Goal: Browse casually

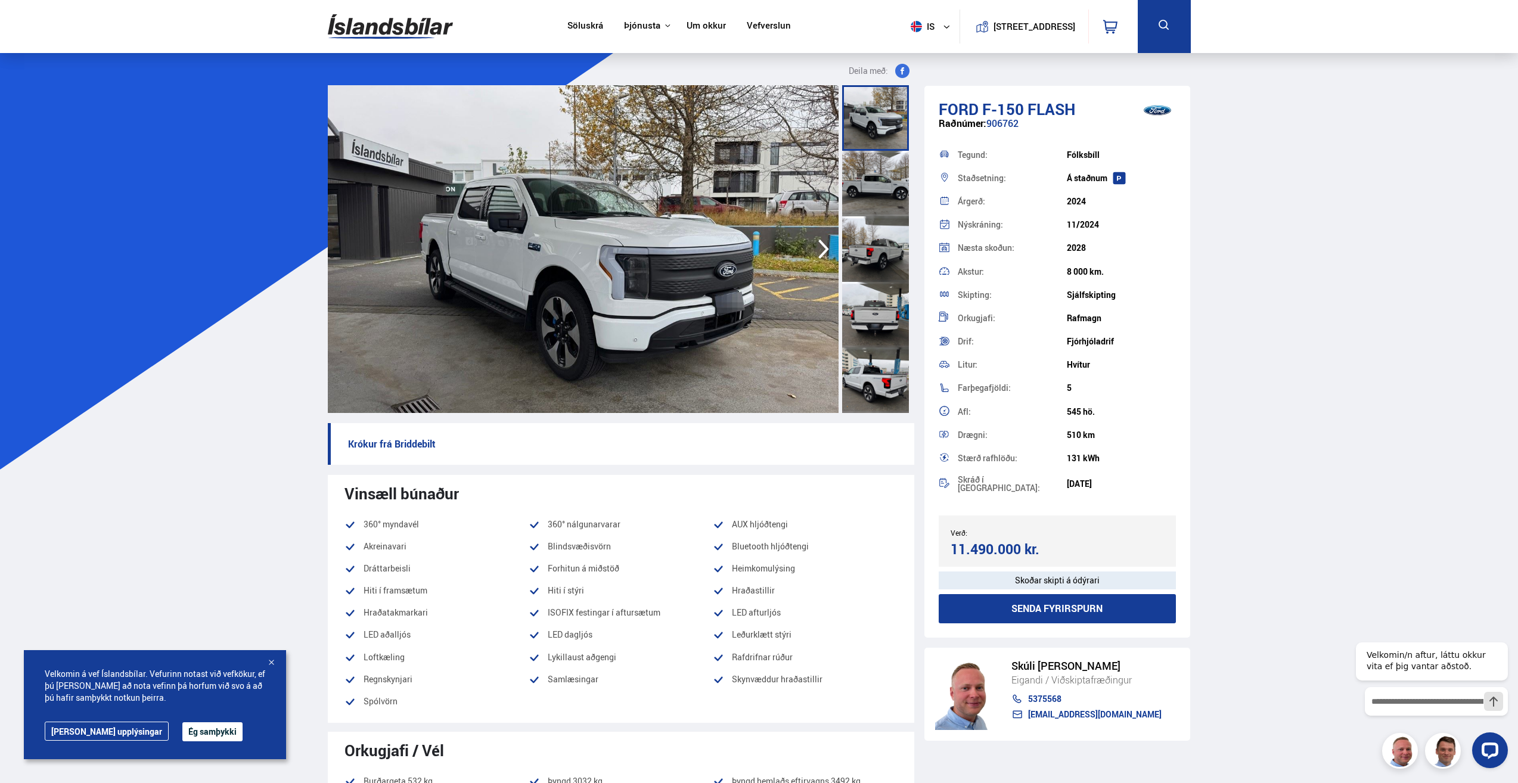
click at [824, 245] on icon "button" at bounding box center [824, 250] width 11 height 20
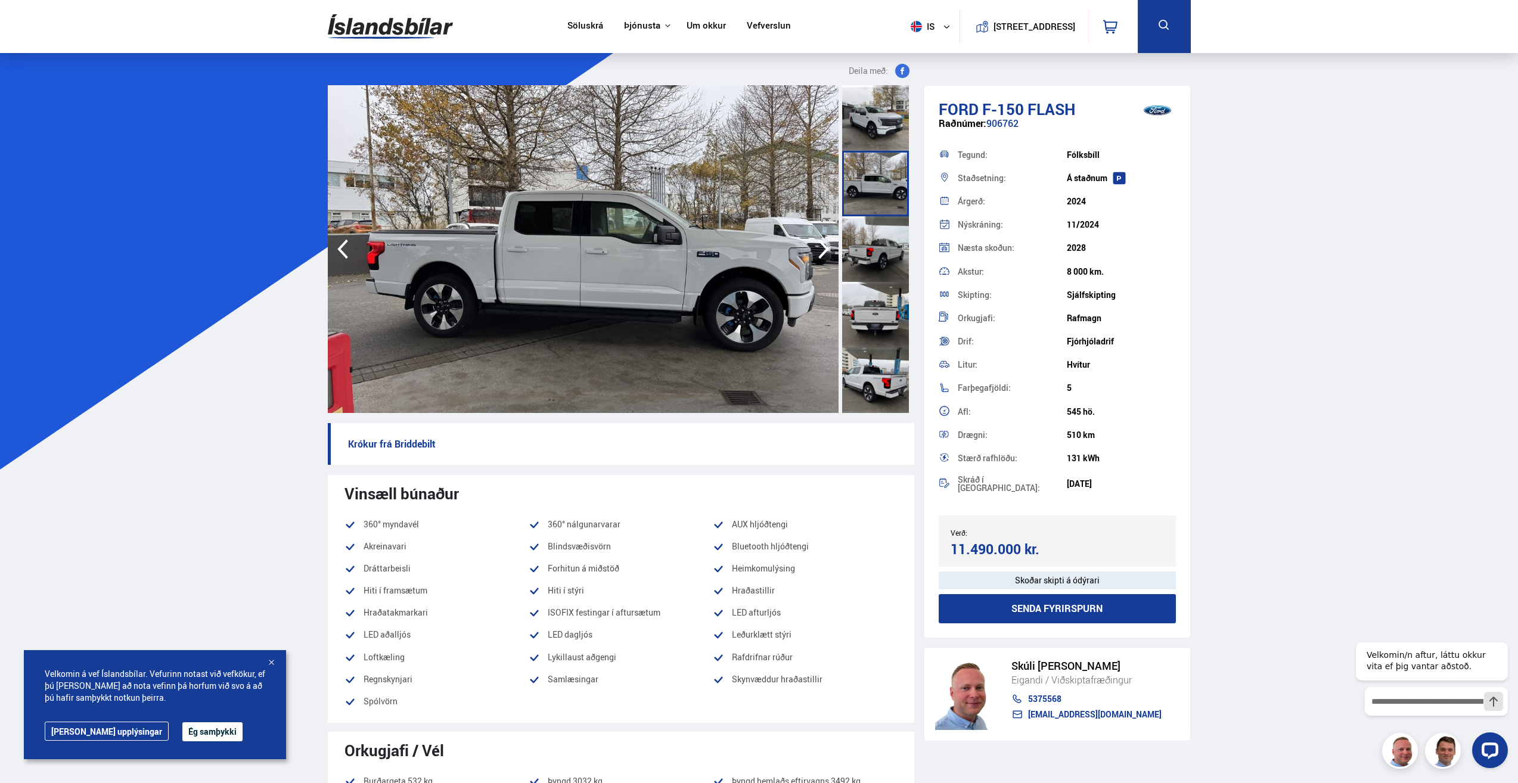
click at [823, 251] on icon "button" at bounding box center [824, 249] width 24 height 29
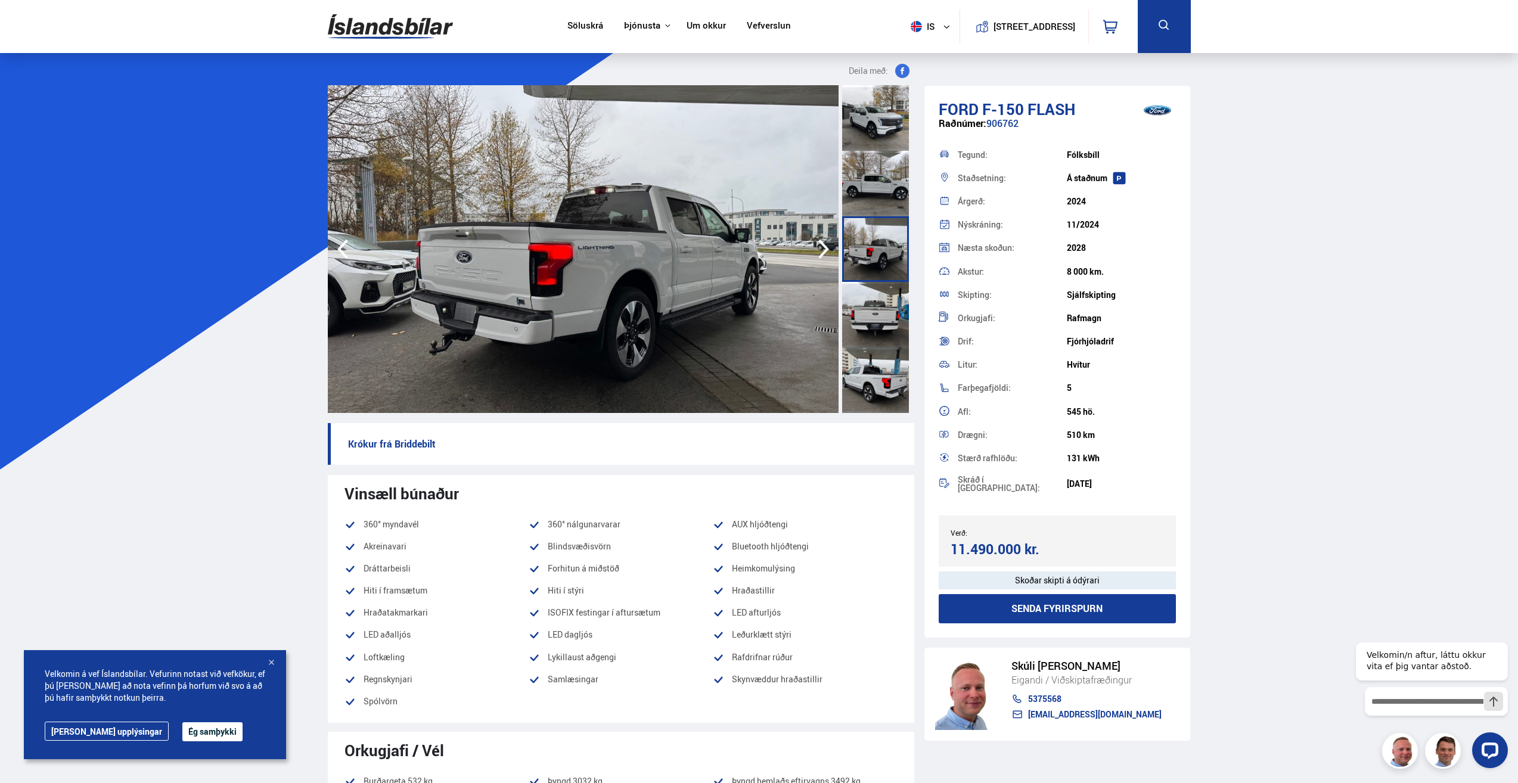
click at [823, 251] on icon "button" at bounding box center [824, 249] width 24 height 29
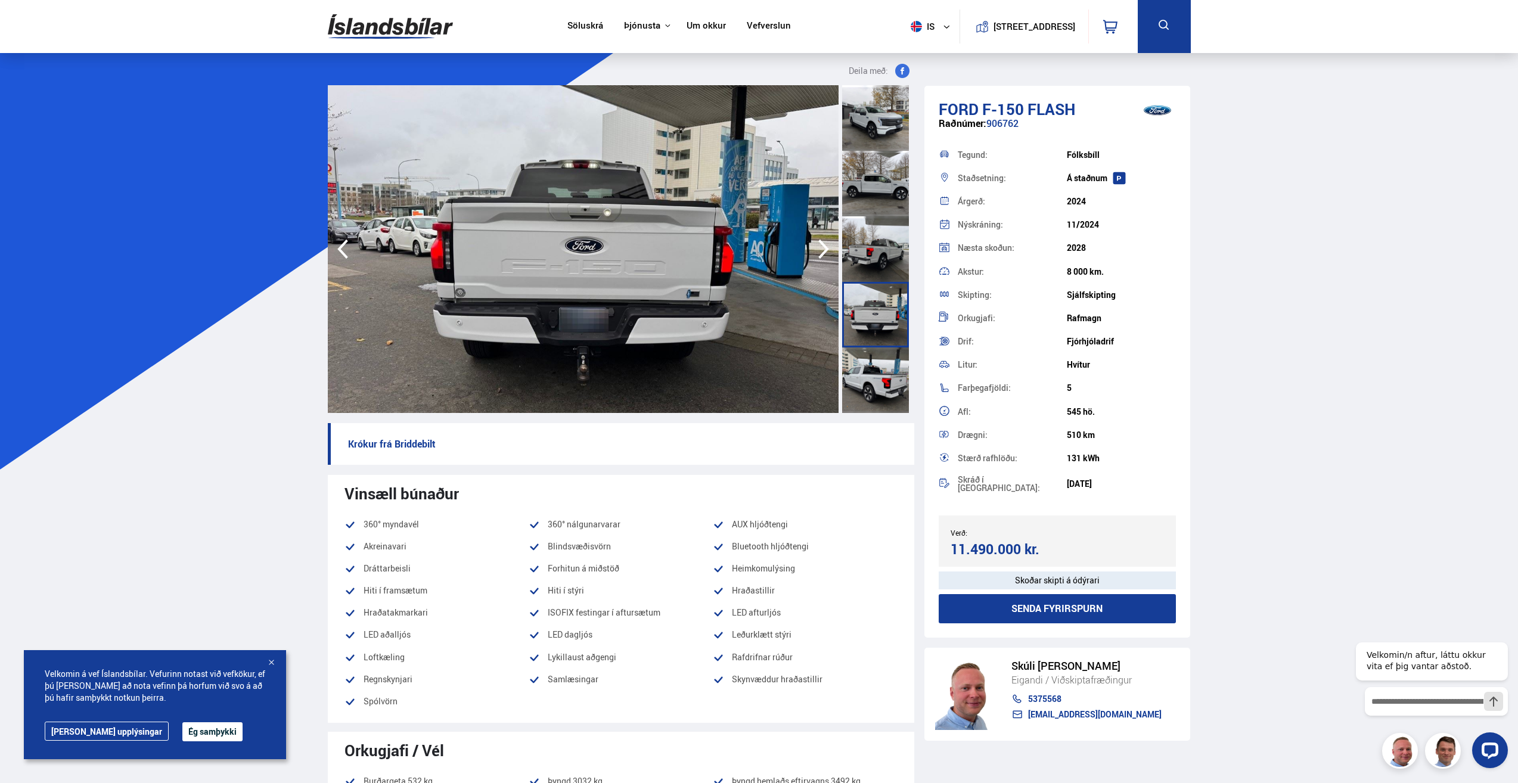
click at [823, 251] on icon "button" at bounding box center [824, 249] width 24 height 29
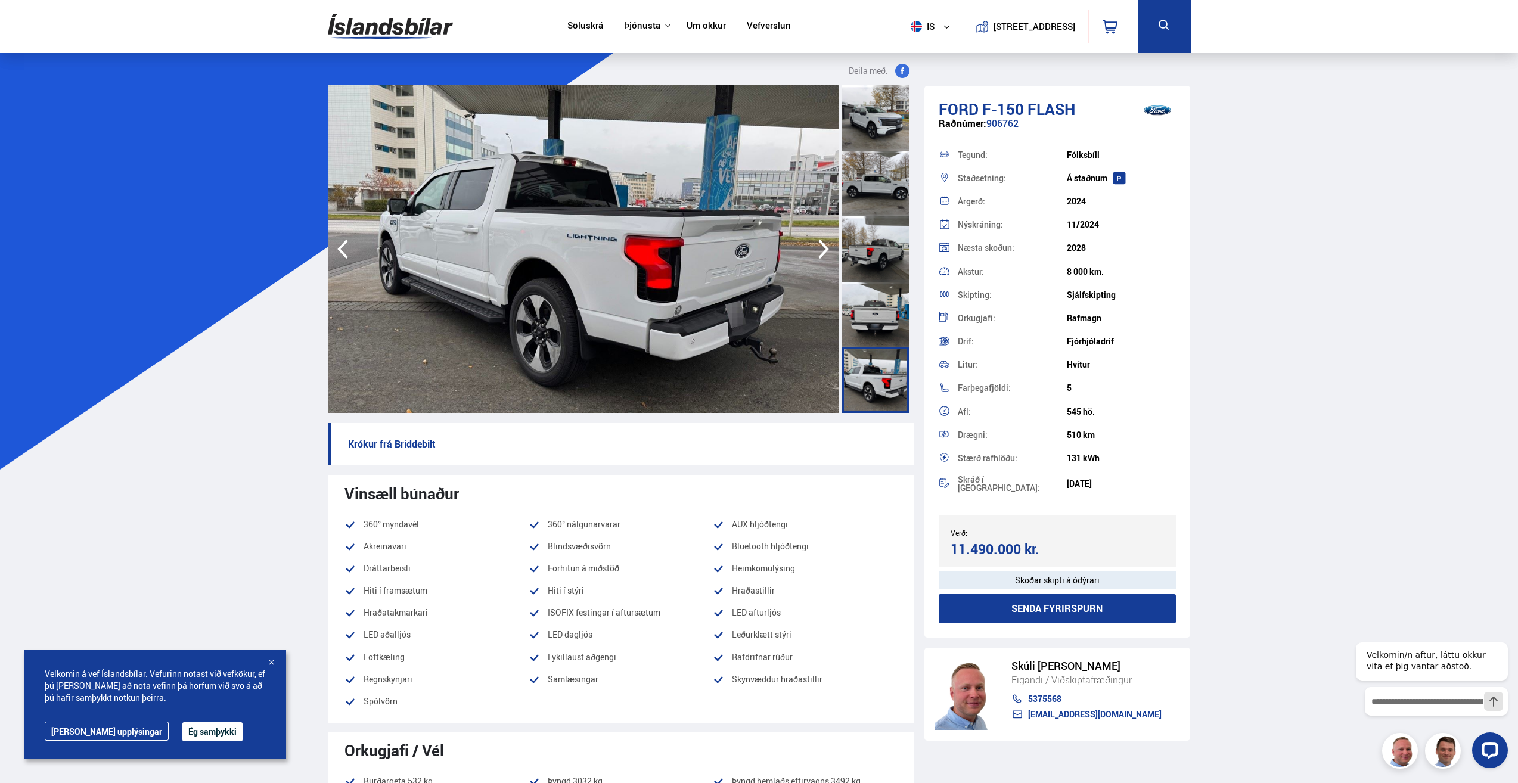
click at [823, 251] on icon "button" at bounding box center [824, 249] width 24 height 29
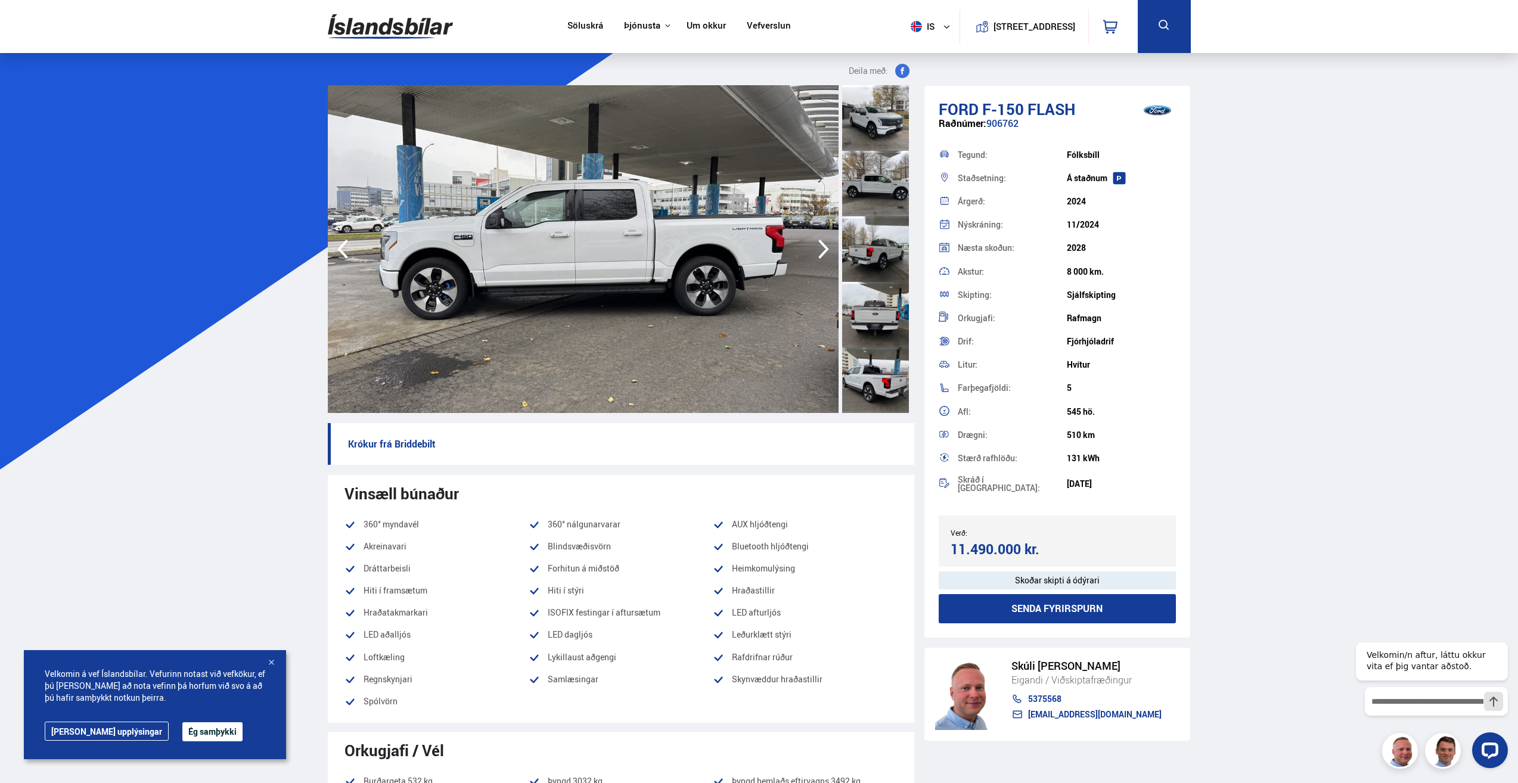
click at [823, 251] on icon "button" at bounding box center [824, 249] width 24 height 29
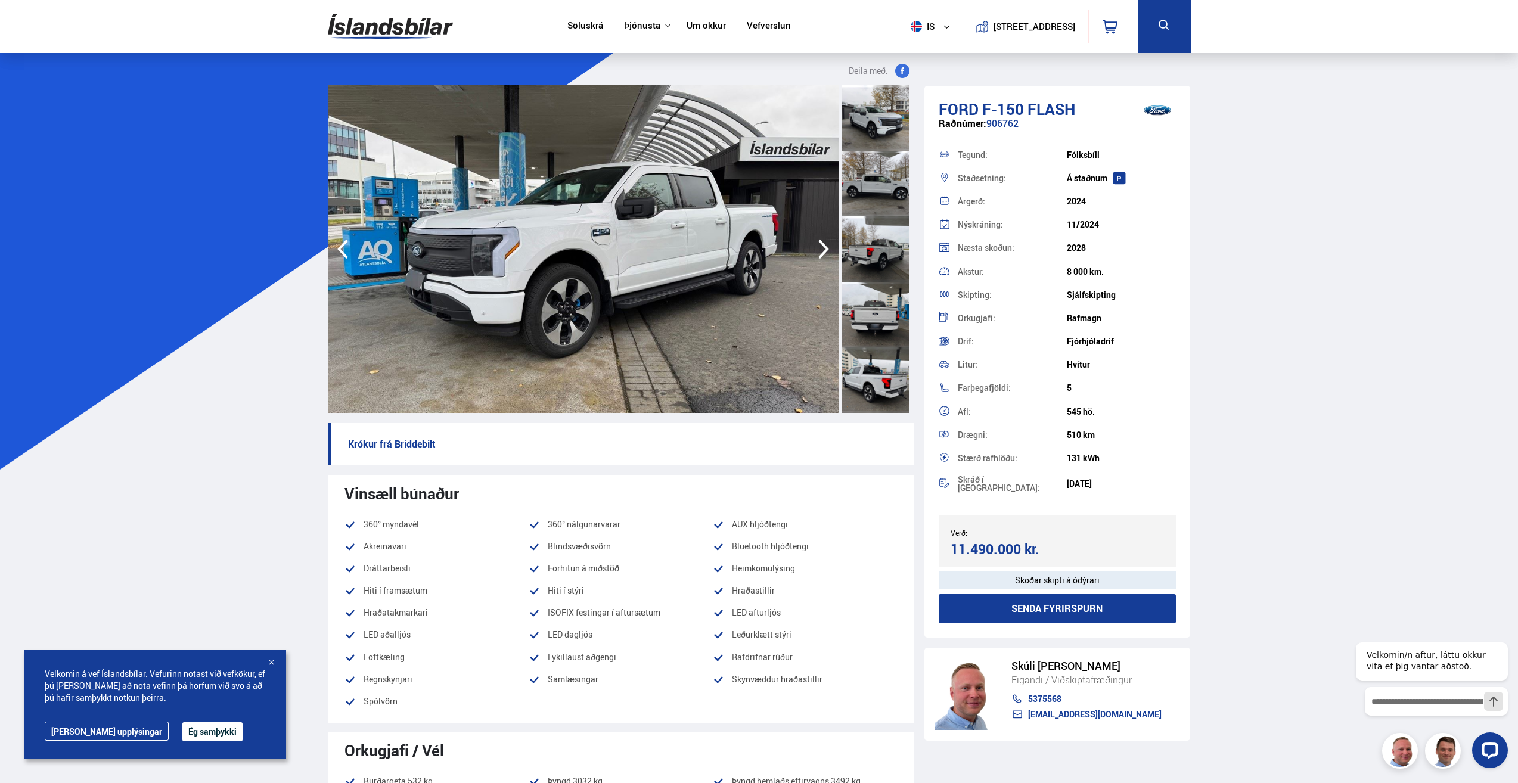
click at [823, 251] on icon "button" at bounding box center [824, 249] width 24 height 29
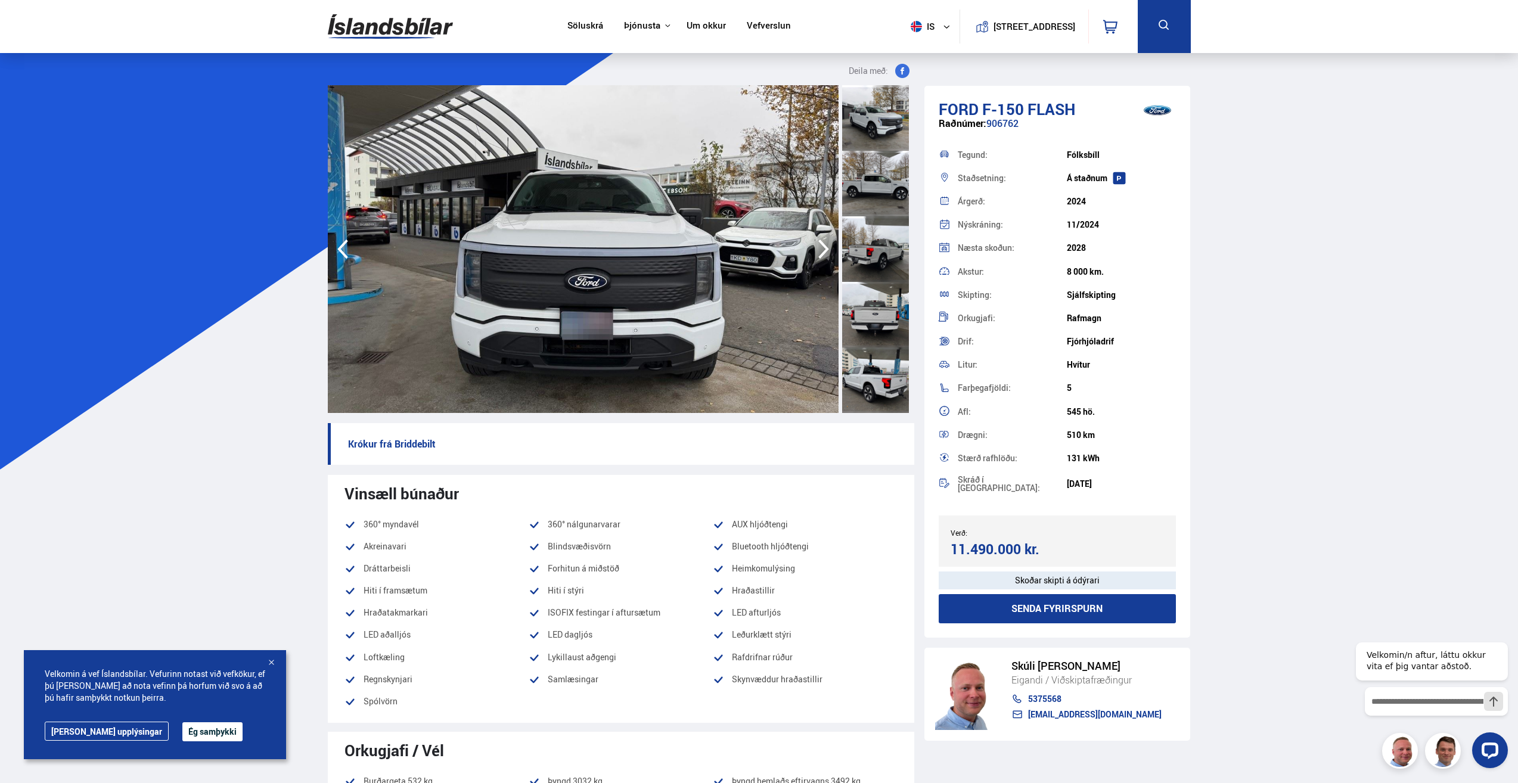
click at [823, 252] on icon "button" at bounding box center [824, 250] width 11 height 20
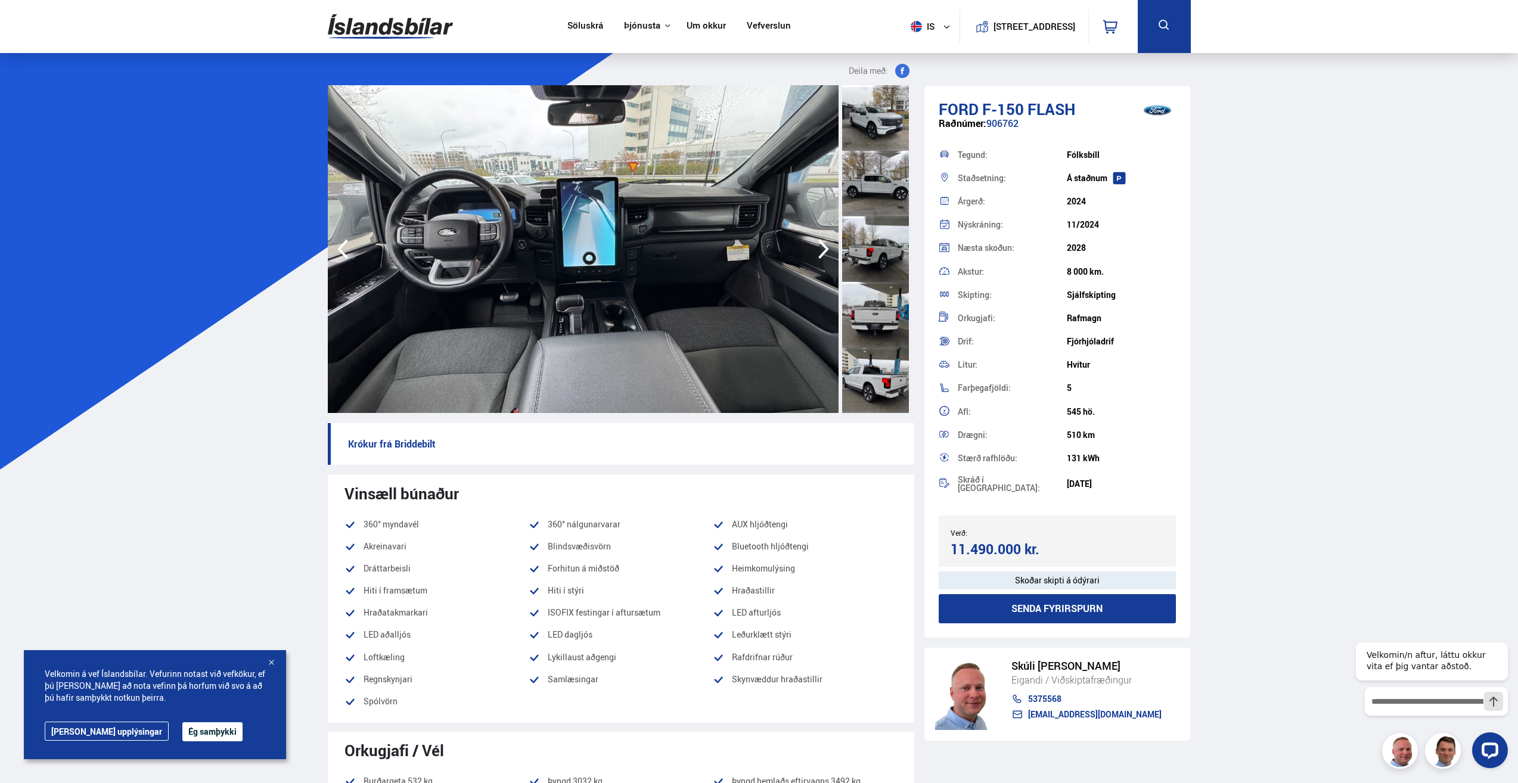
click at [826, 249] on icon "button" at bounding box center [824, 250] width 11 height 20
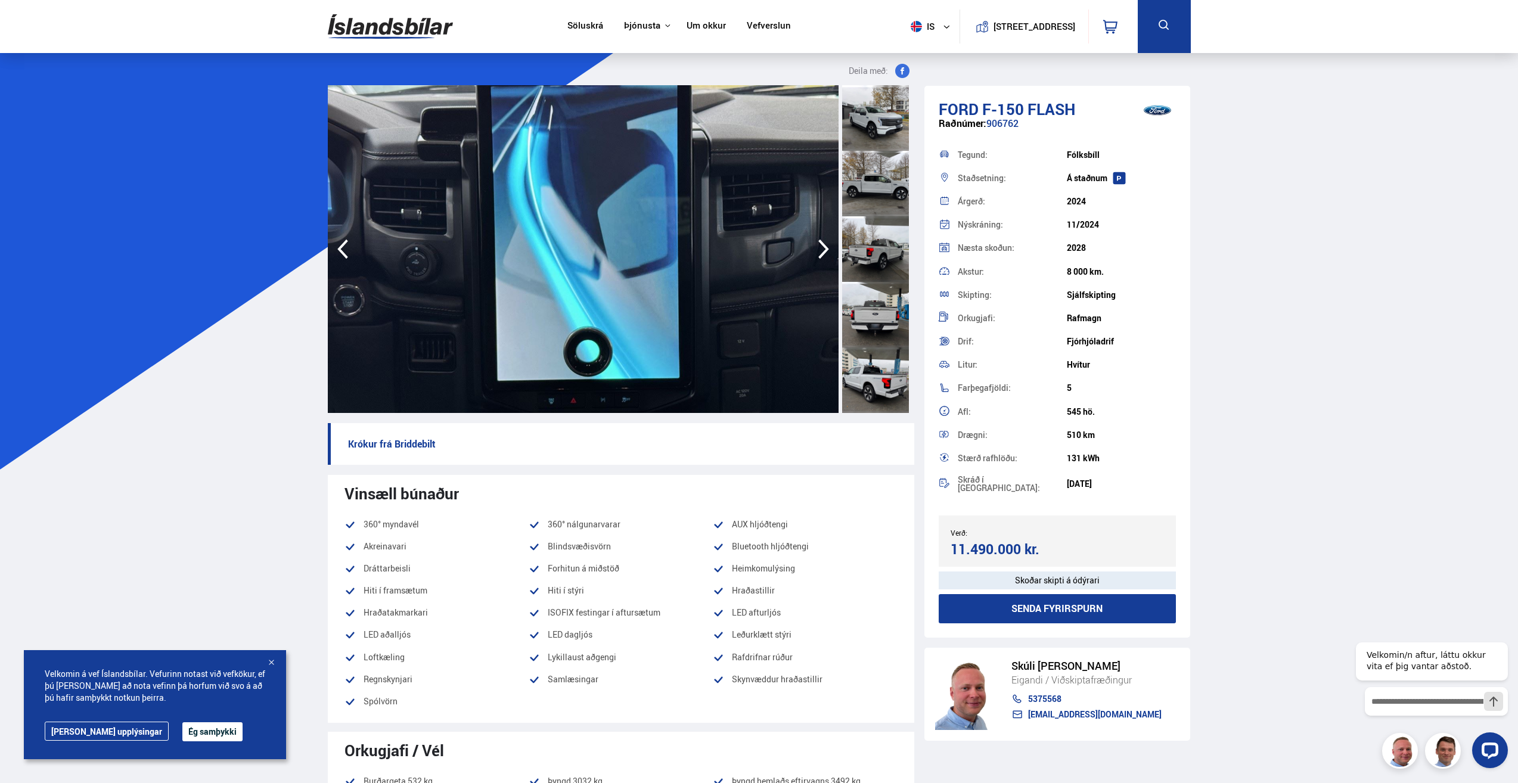
drag, startPoint x: 1218, startPoint y: 380, endPoint x: 1213, endPoint y: 388, distance: 9.1
click at [874, 250] on div at bounding box center [875, 249] width 67 height 66
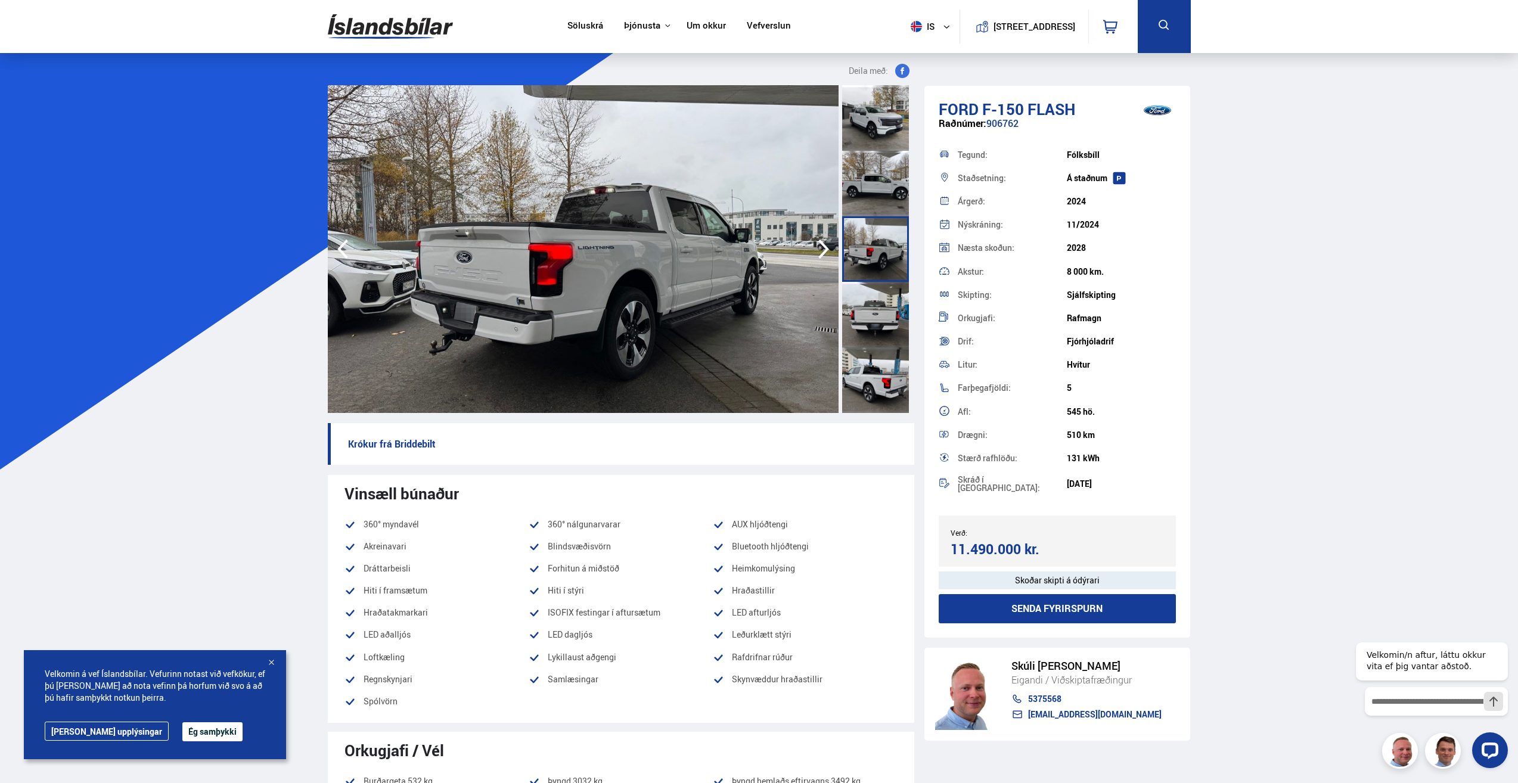
click at [867, 184] on div at bounding box center [875, 184] width 67 height 66
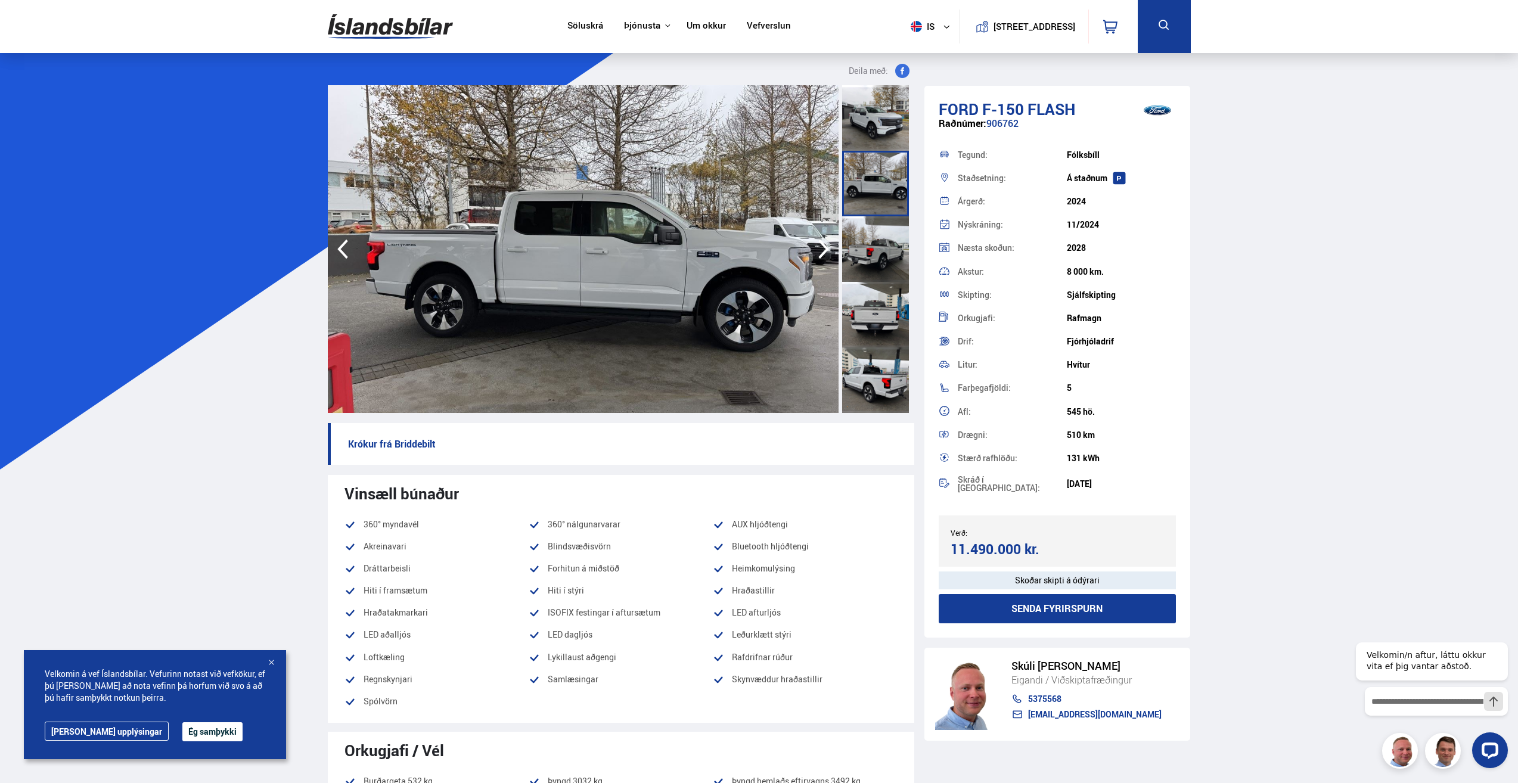
click at [867, 134] on div at bounding box center [875, 118] width 67 height 66
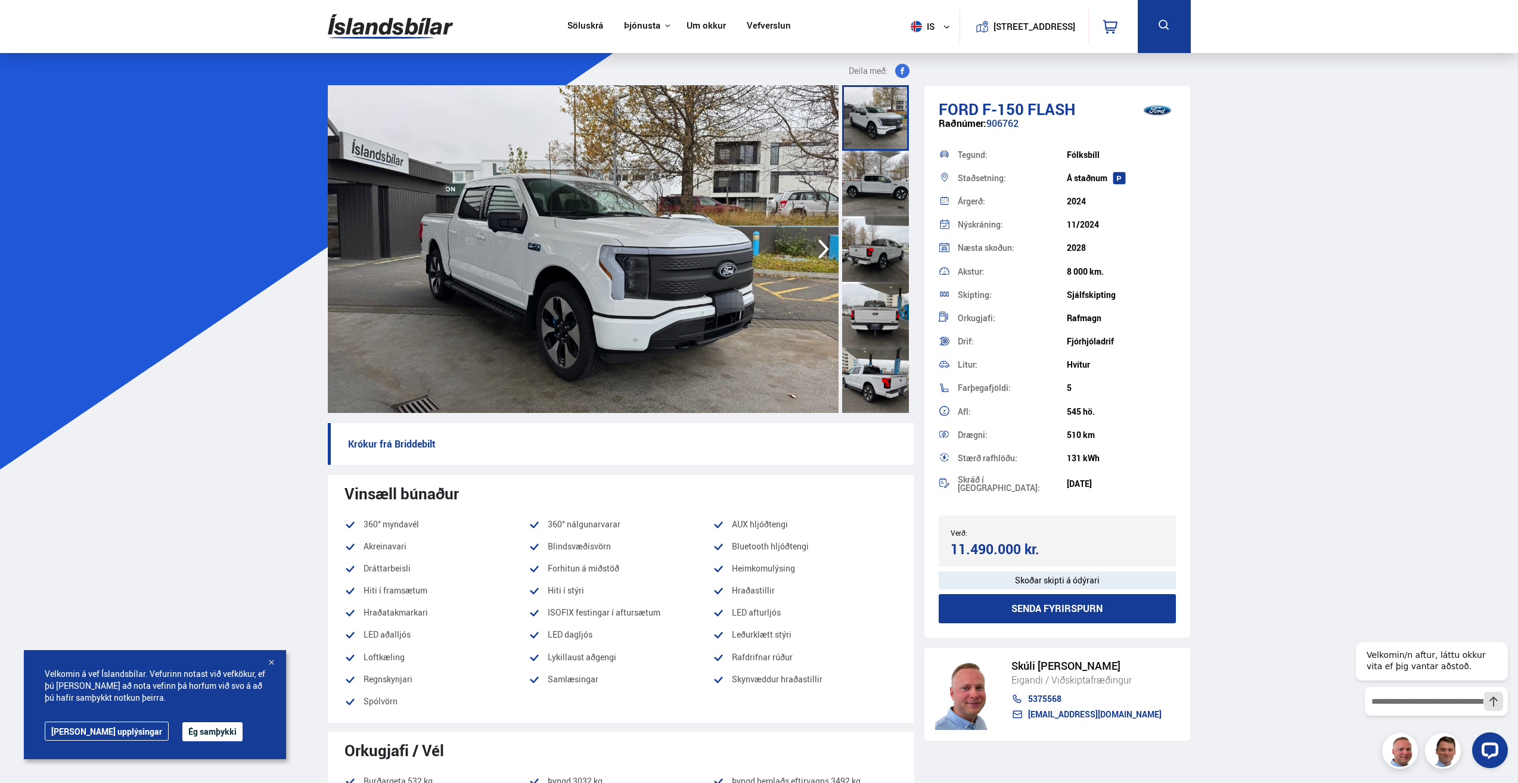
click at [879, 250] on div at bounding box center [875, 249] width 67 height 66
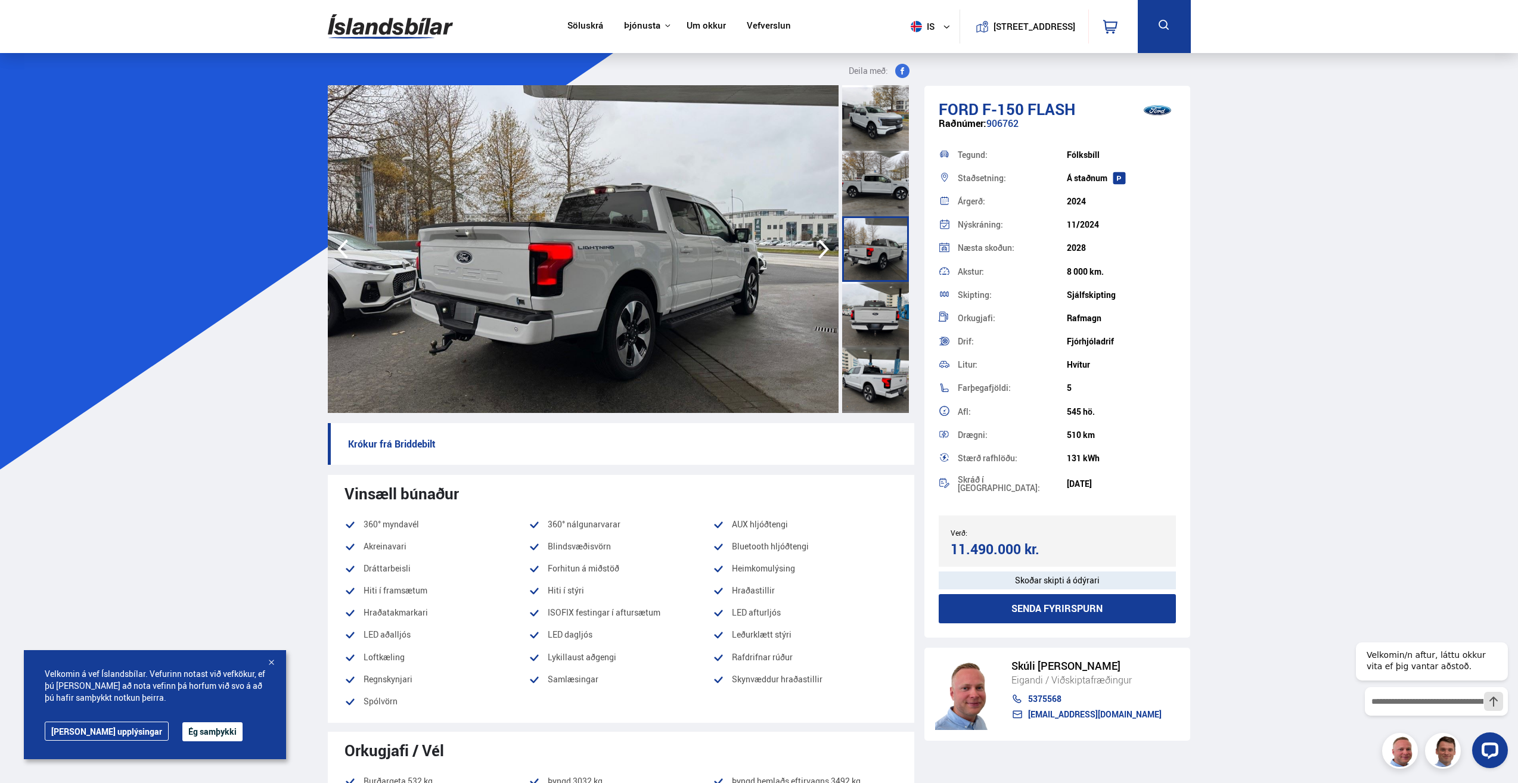
click at [871, 315] on div at bounding box center [875, 315] width 67 height 66
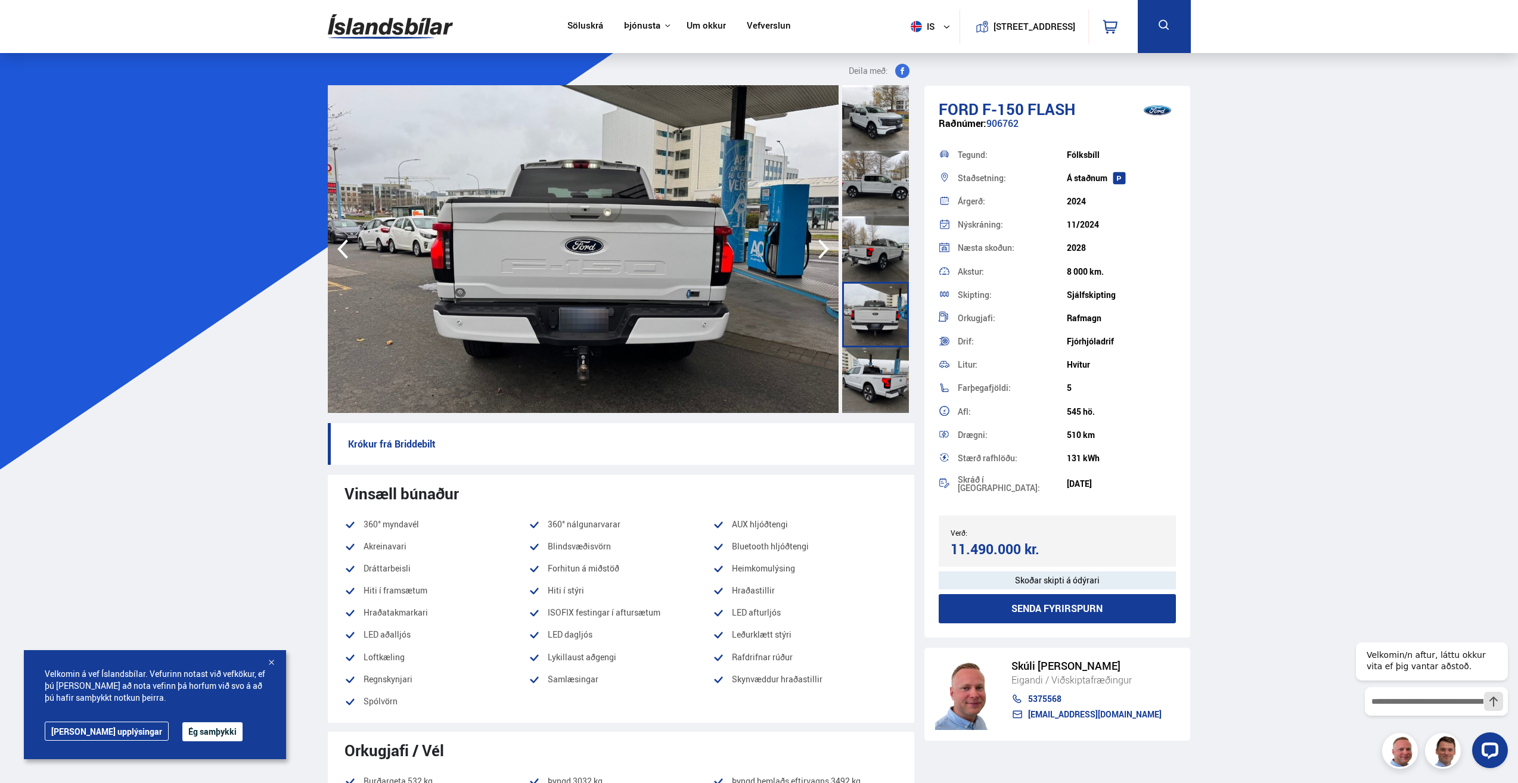
click at [873, 386] on div at bounding box center [875, 381] width 67 height 66
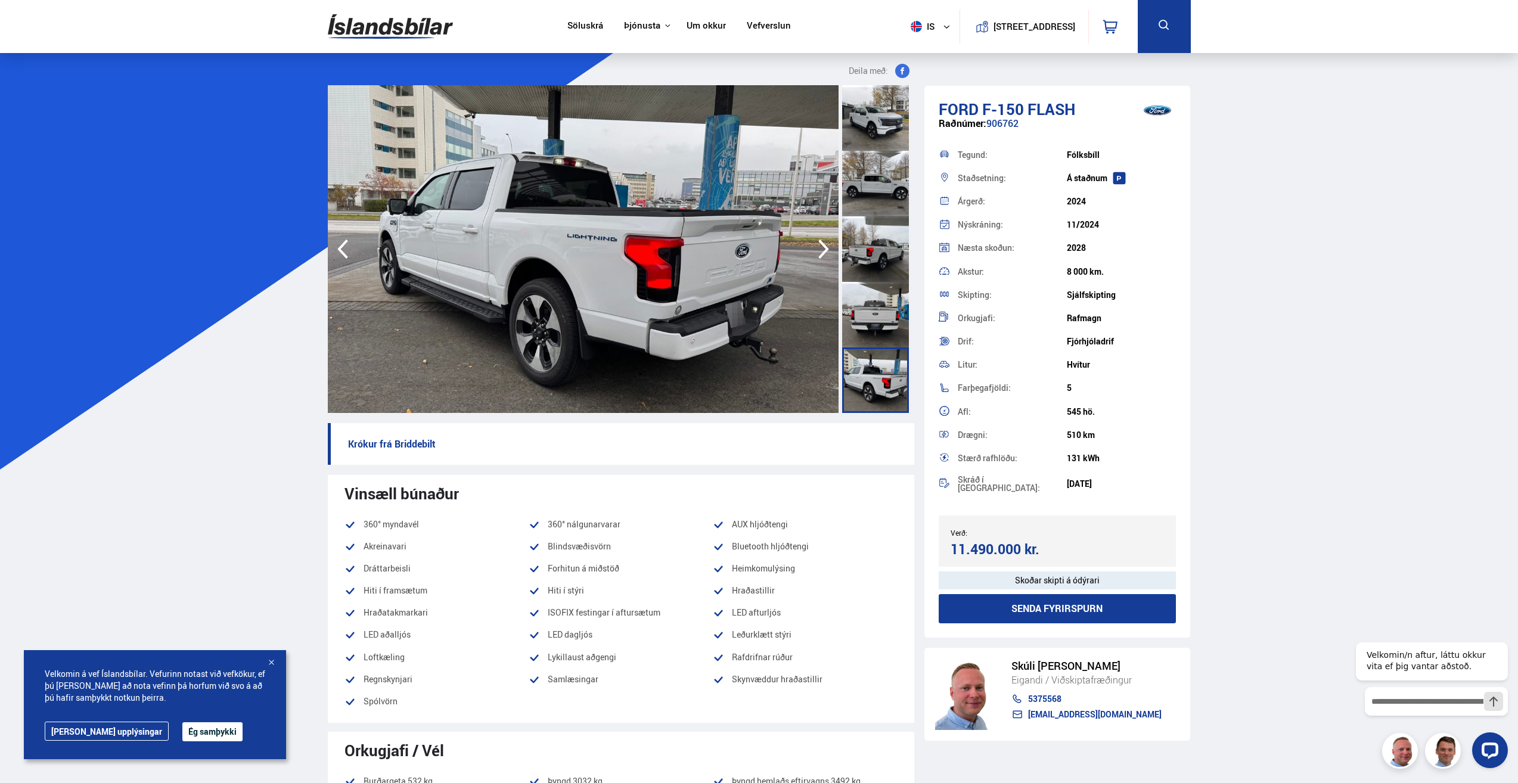
click at [882, 107] on div at bounding box center [875, 118] width 67 height 66
